Goal: Navigation & Orientation: Find specific page/section

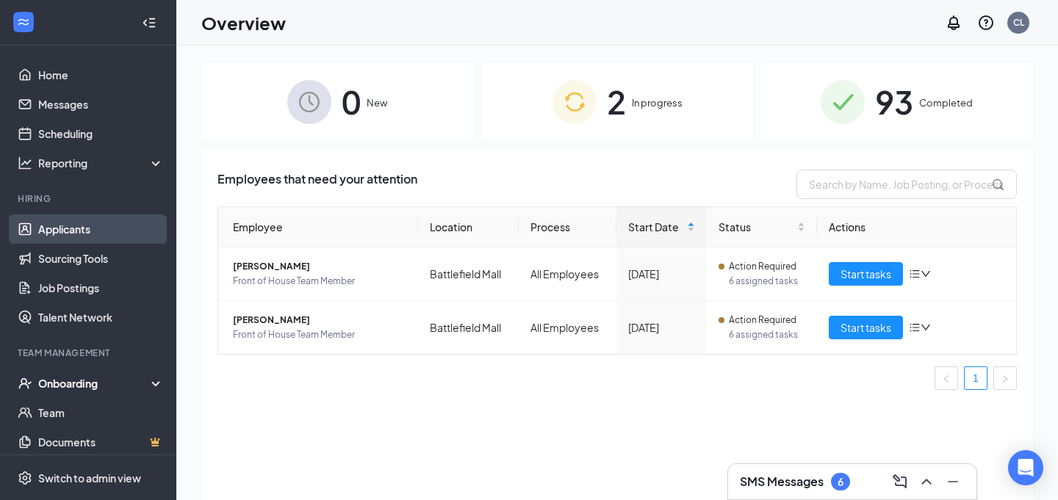
click at [73, 231] on link "Applicants" at bounding box center [101, 228] width 126 height 29
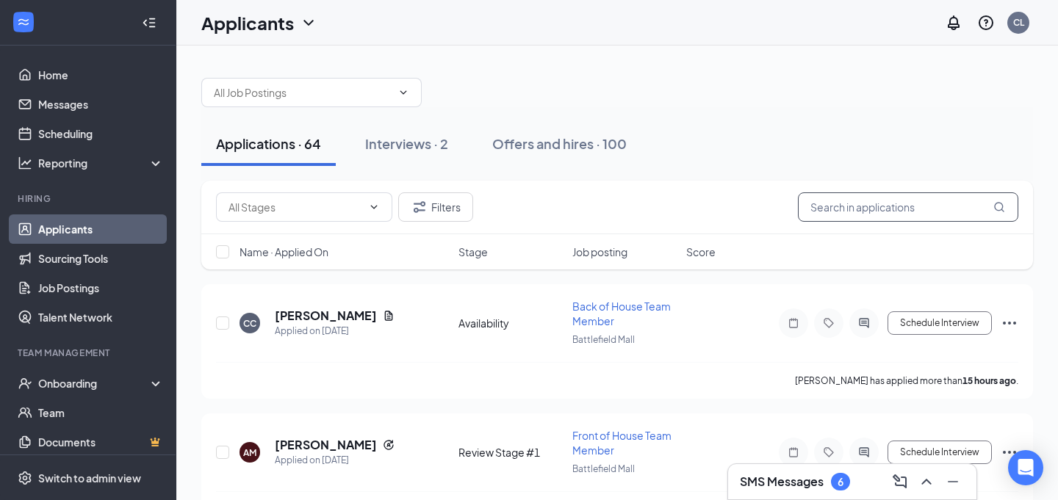
click at [832, 206] on input "text" at bounding box center [908, 206] width 220 height 29
click at [69, 418] on link "Team" at bounding box center [101, 412] width 126 height 29
